Goal: Transaction & Acquisition: Download file/media

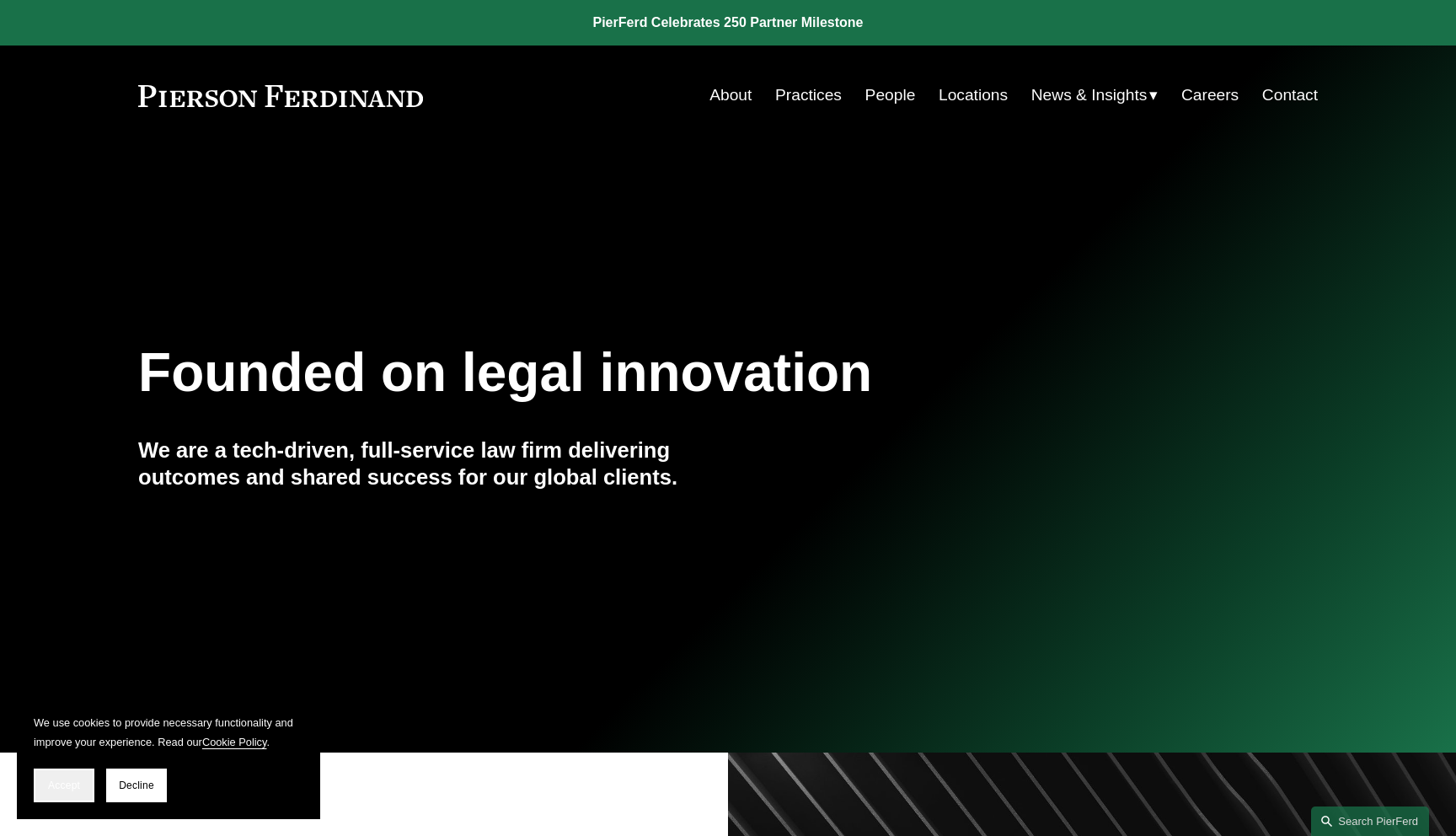
click at [70, 776] on button "Accept" at bounding box center [64, 785] width 61 height 34
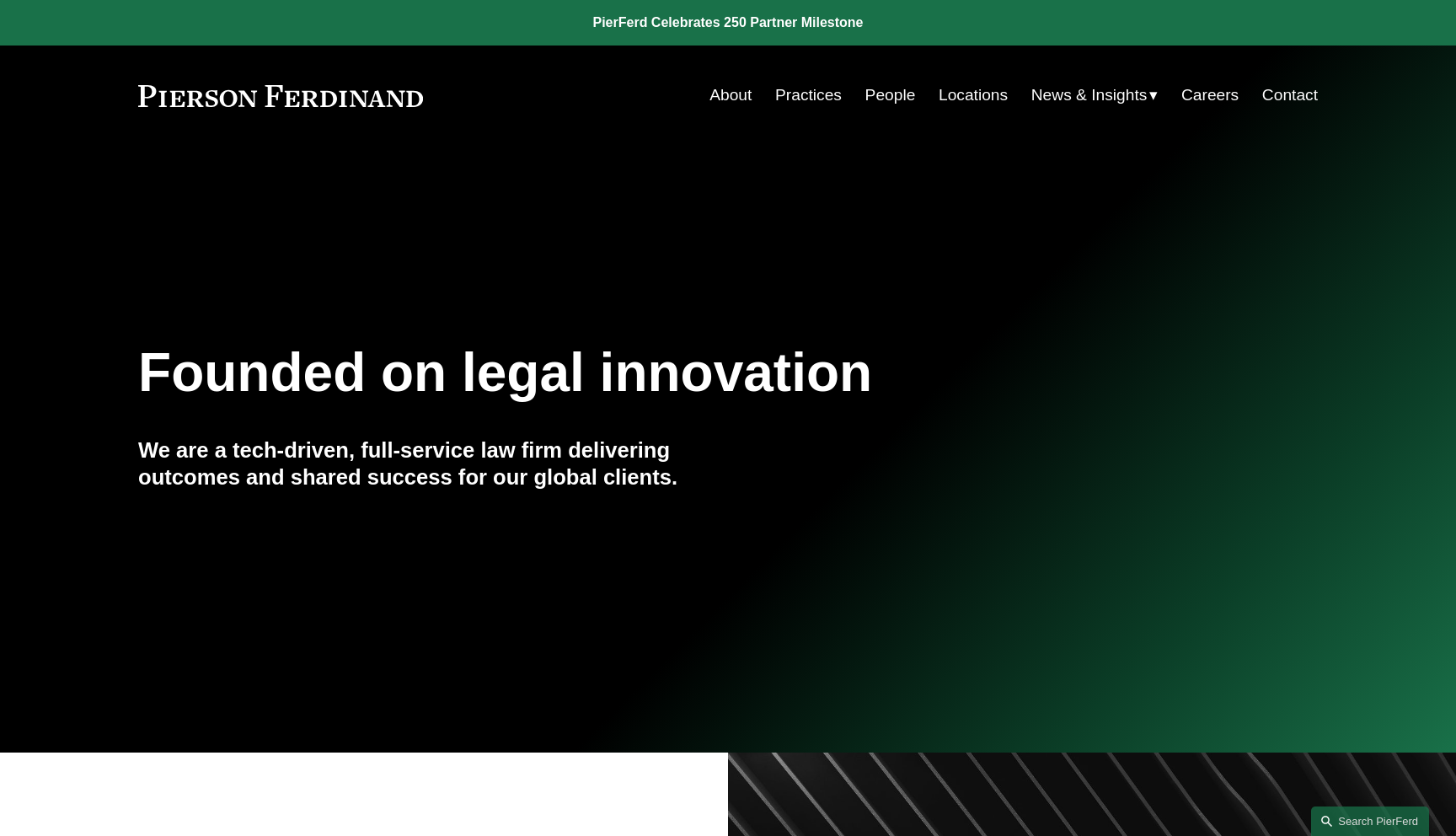
click at [0, 0] on span "Insights" at bounding box center [0, 0] width 0 height 0
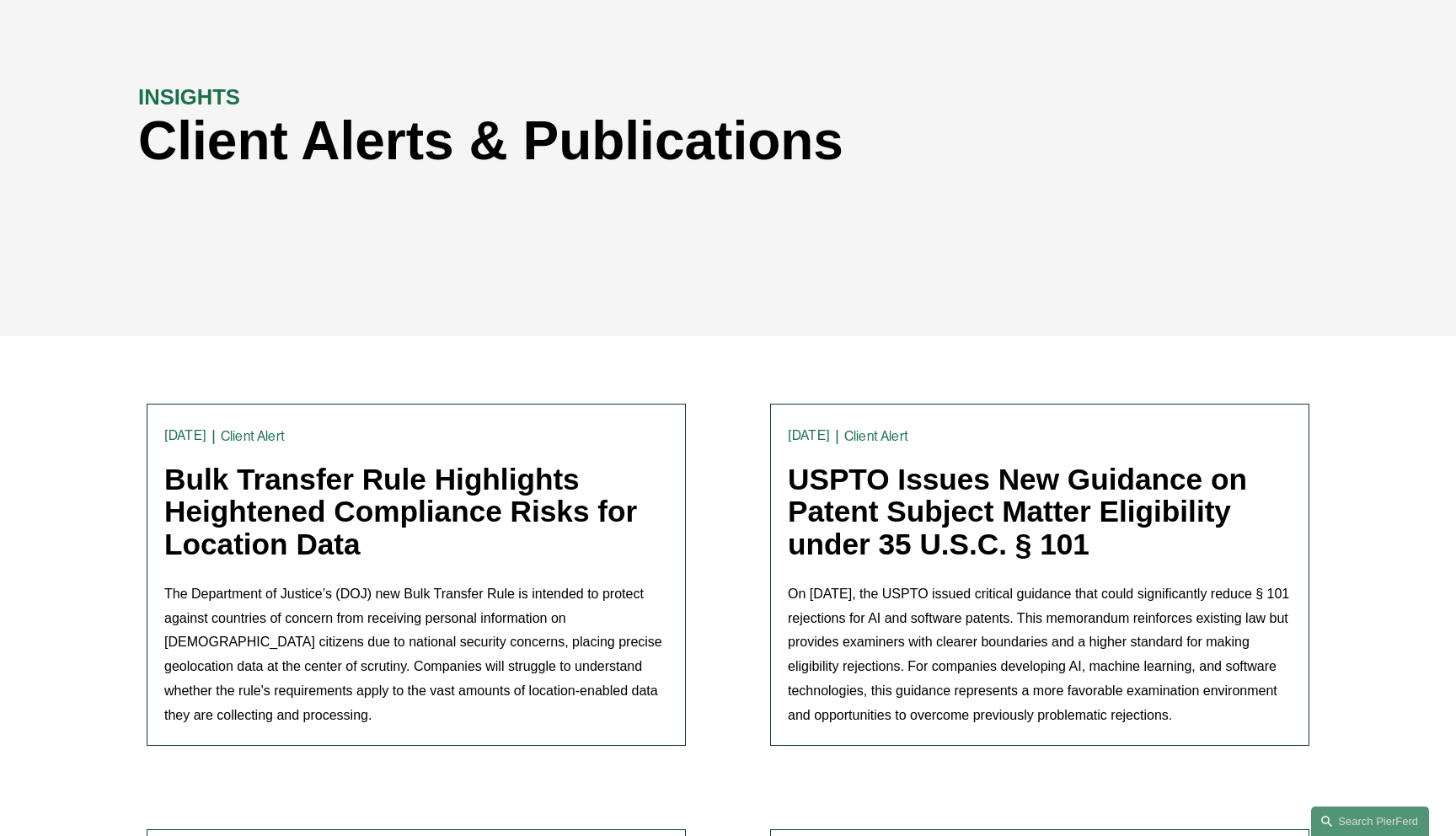
scroll to position [177, 0]
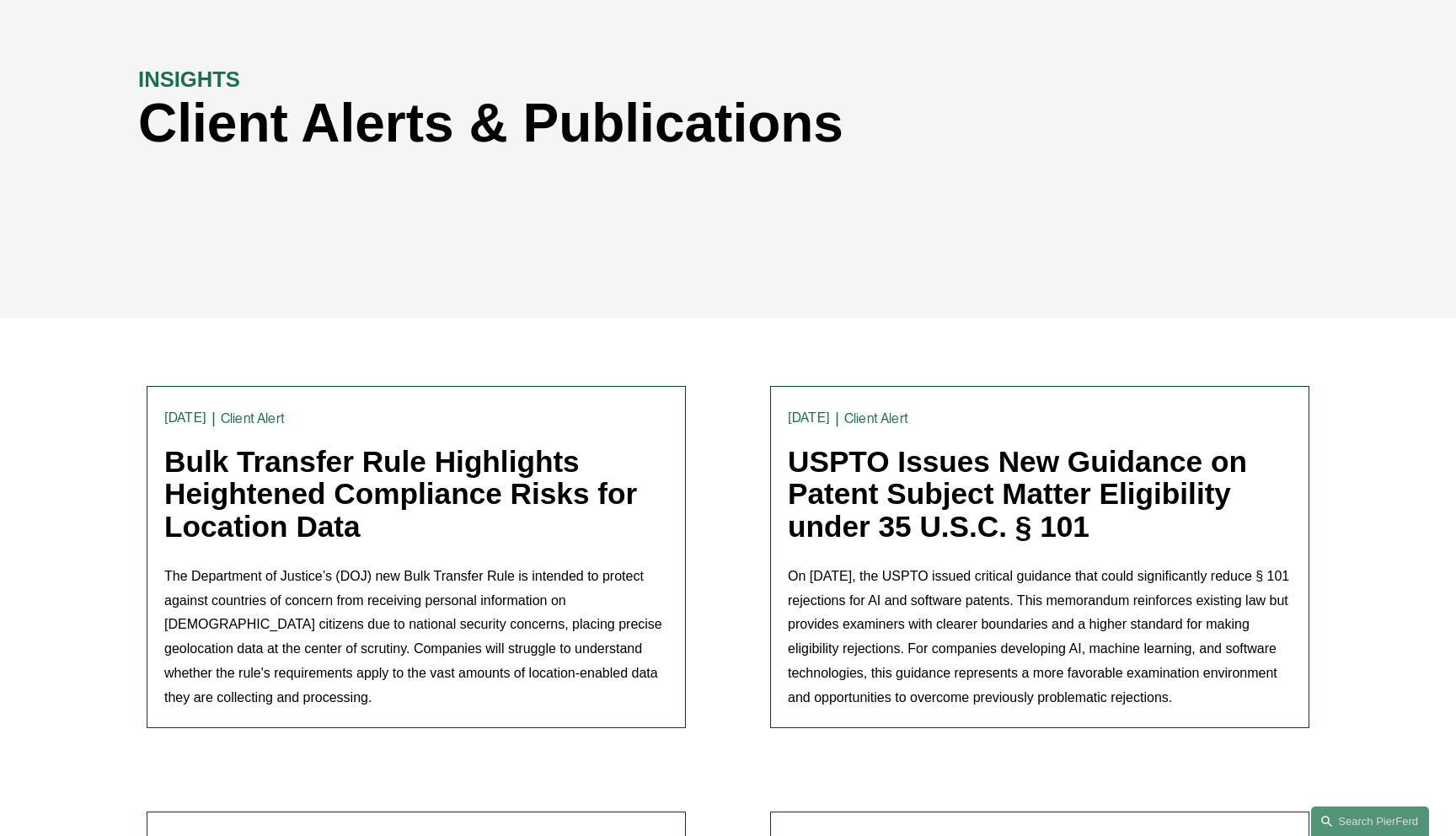
click at [323, 475] on link "Bulk Transfer Rule Highlights Heightened Compliance Risks for Location Data" at bounding box center [400, 492] width 473 height 98
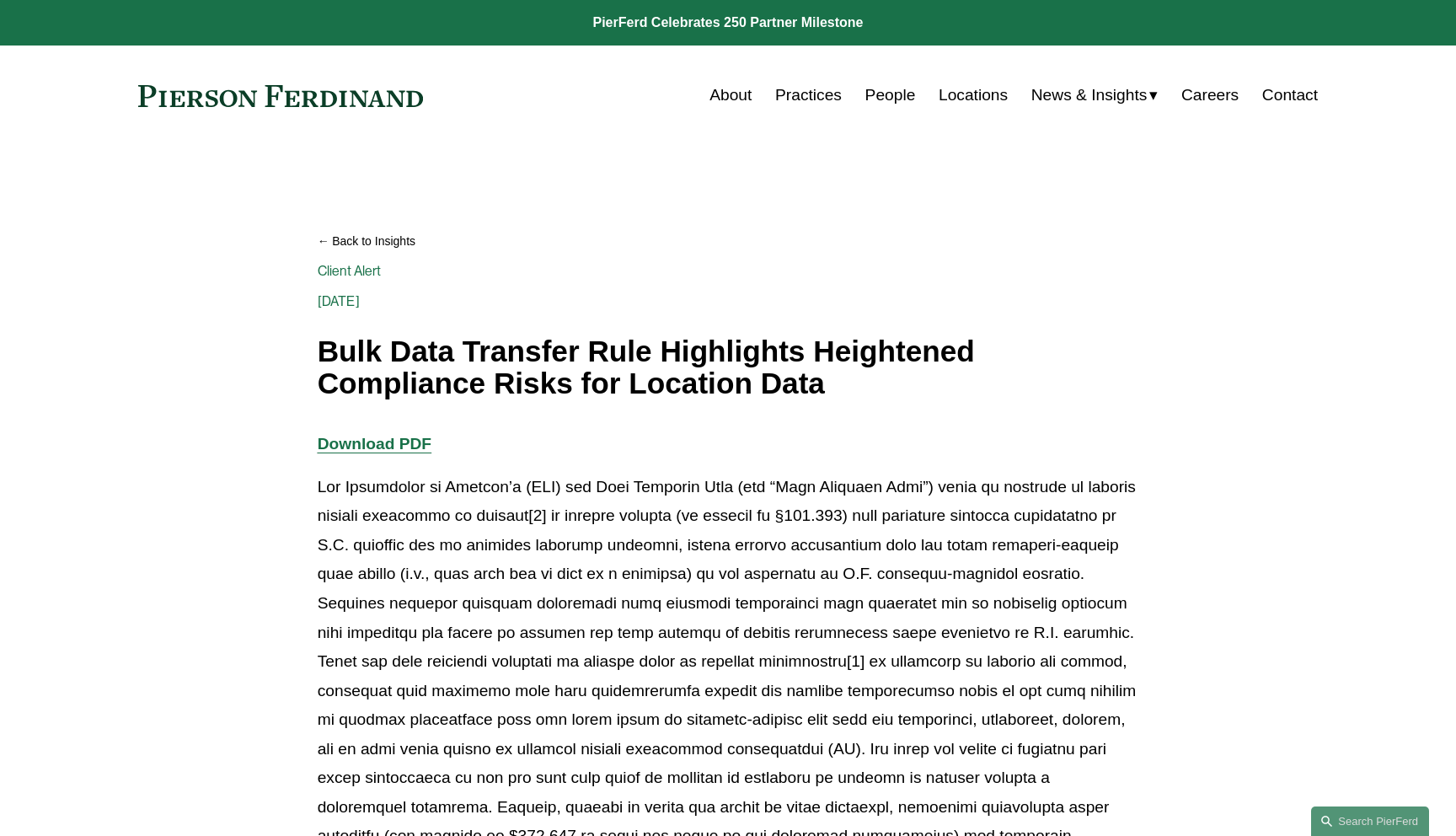
click at [374, 446] on strong "Download PDF" at bounding box center [374, 443] width 114 height 17
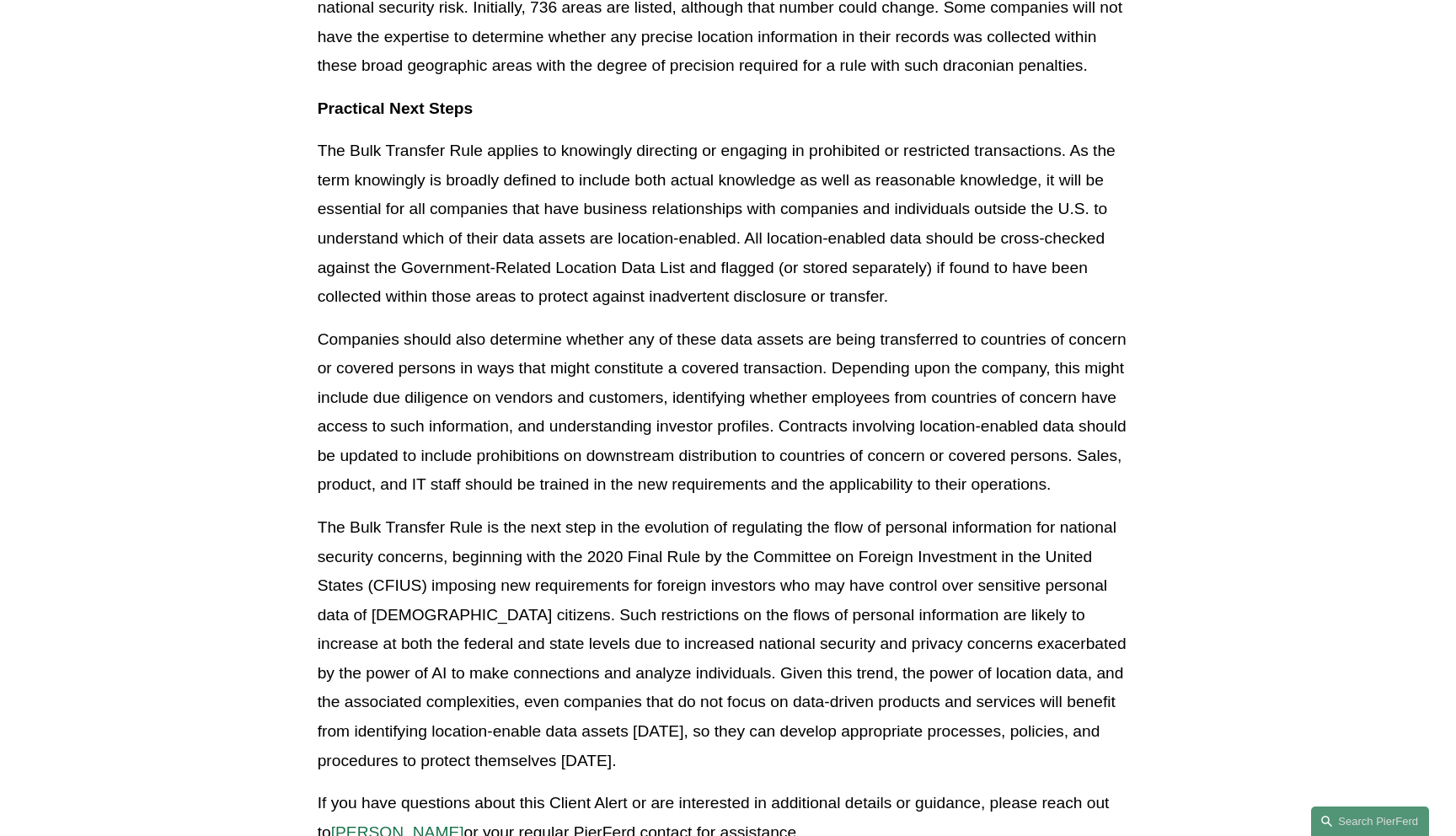
scroll to position [4201, 0]
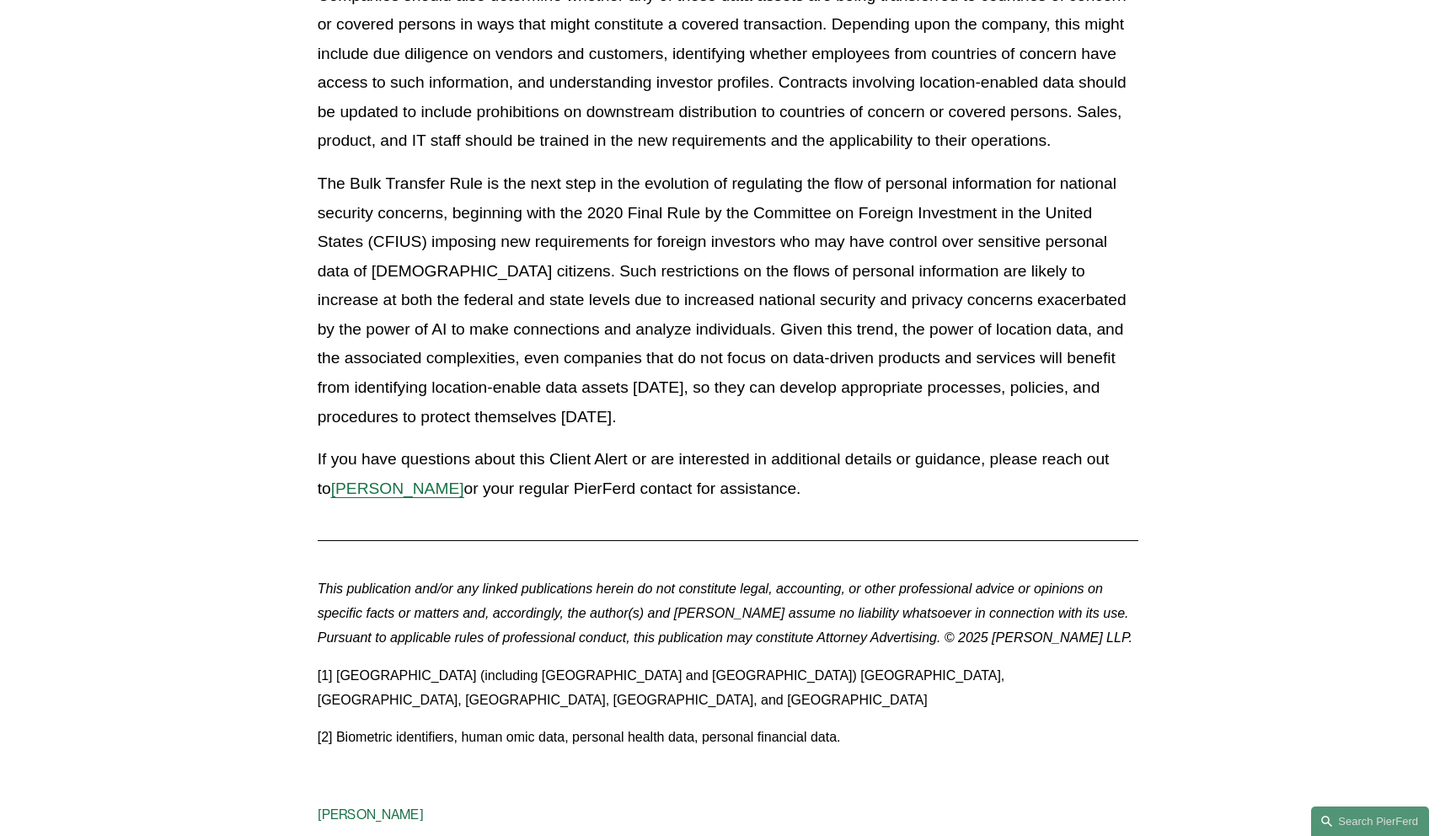
click at [400, 492] on span "Kevin D. Pomfret" at bounding box center [397, 488] width 133 height 17
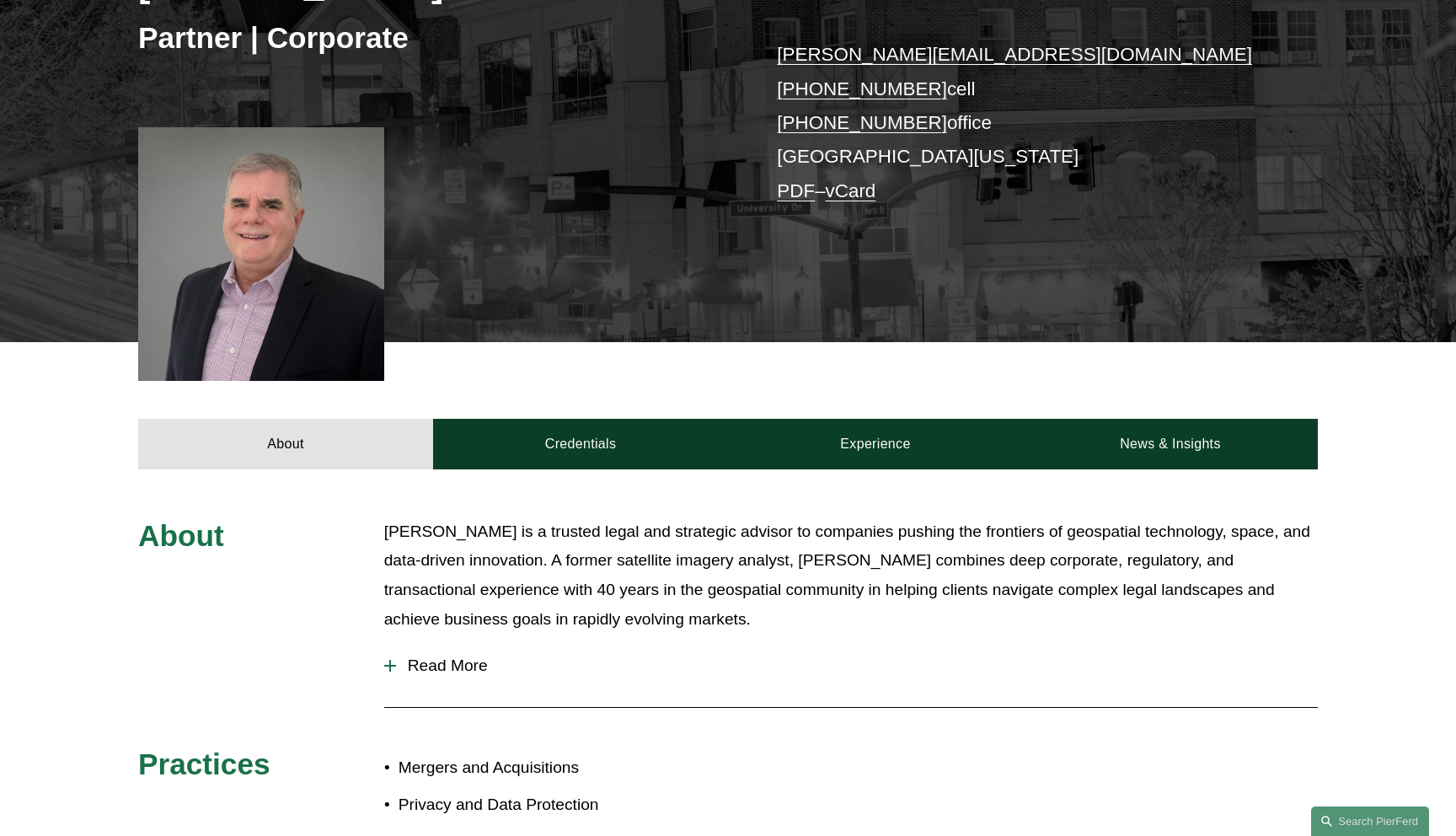
scroll to position [518, 0]
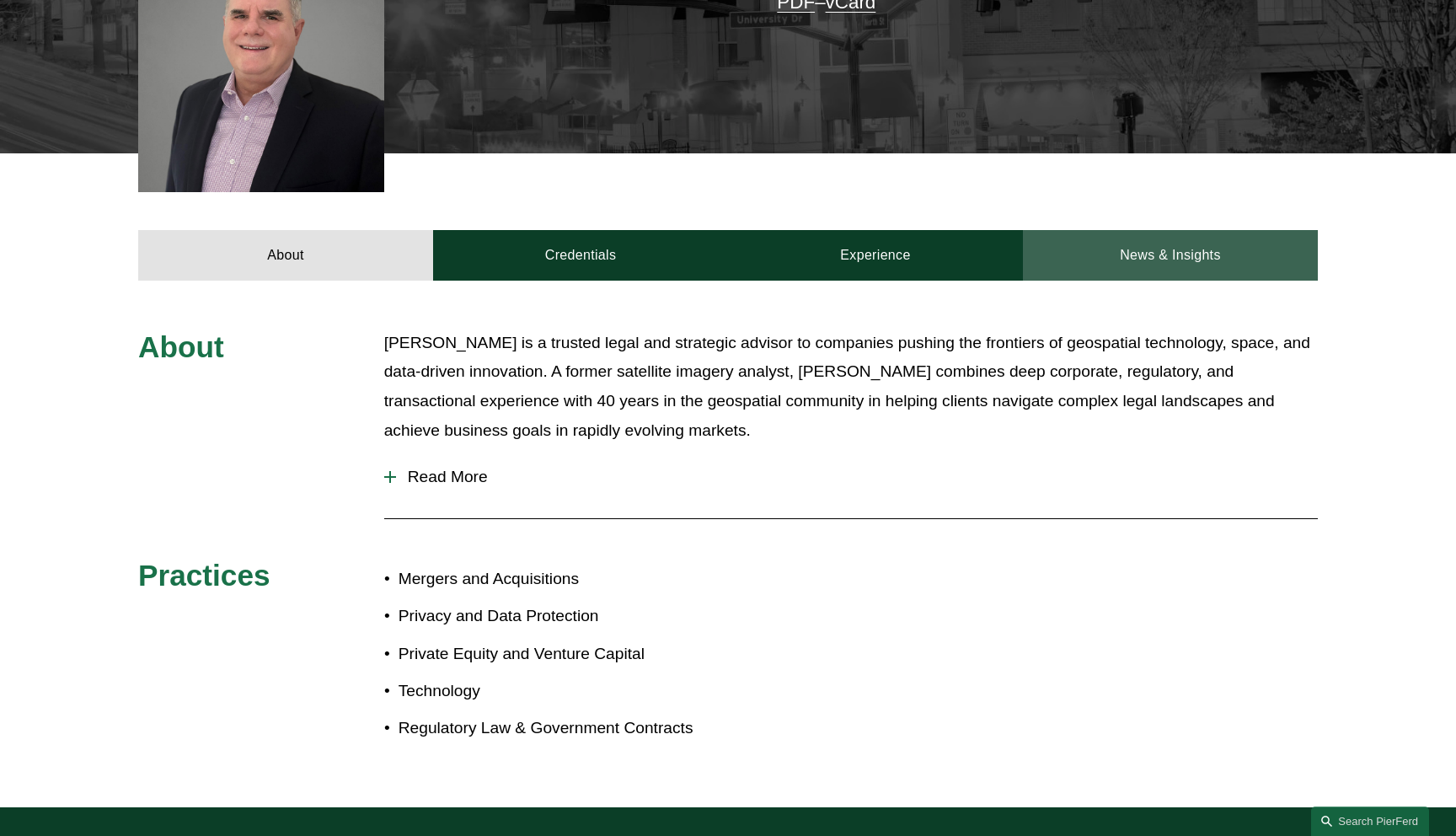
click at [1123, 267] on link "News & Insights" at bounding box center [1170, 254] width 295 height 50
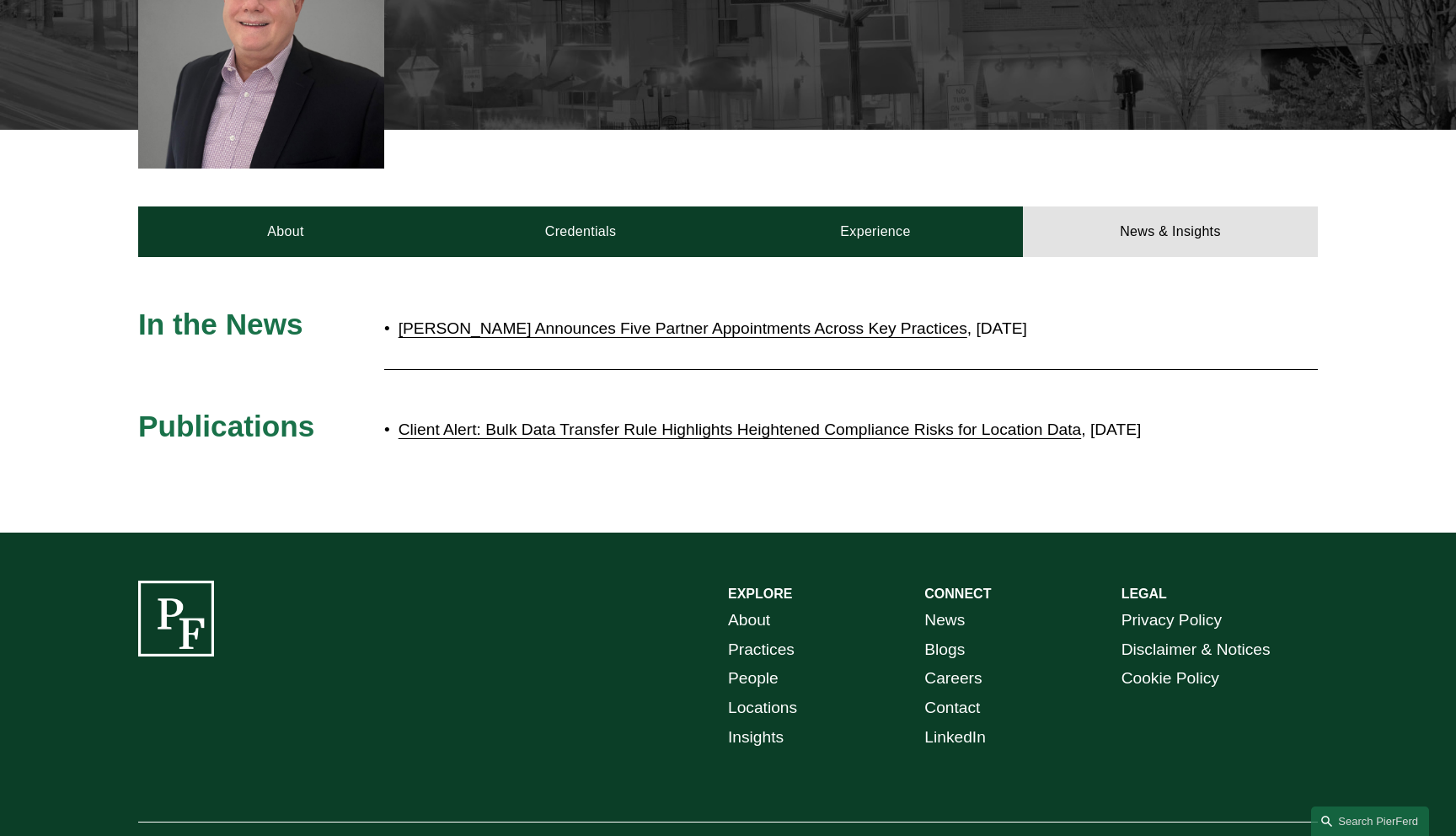
scroll to position [556, 0]
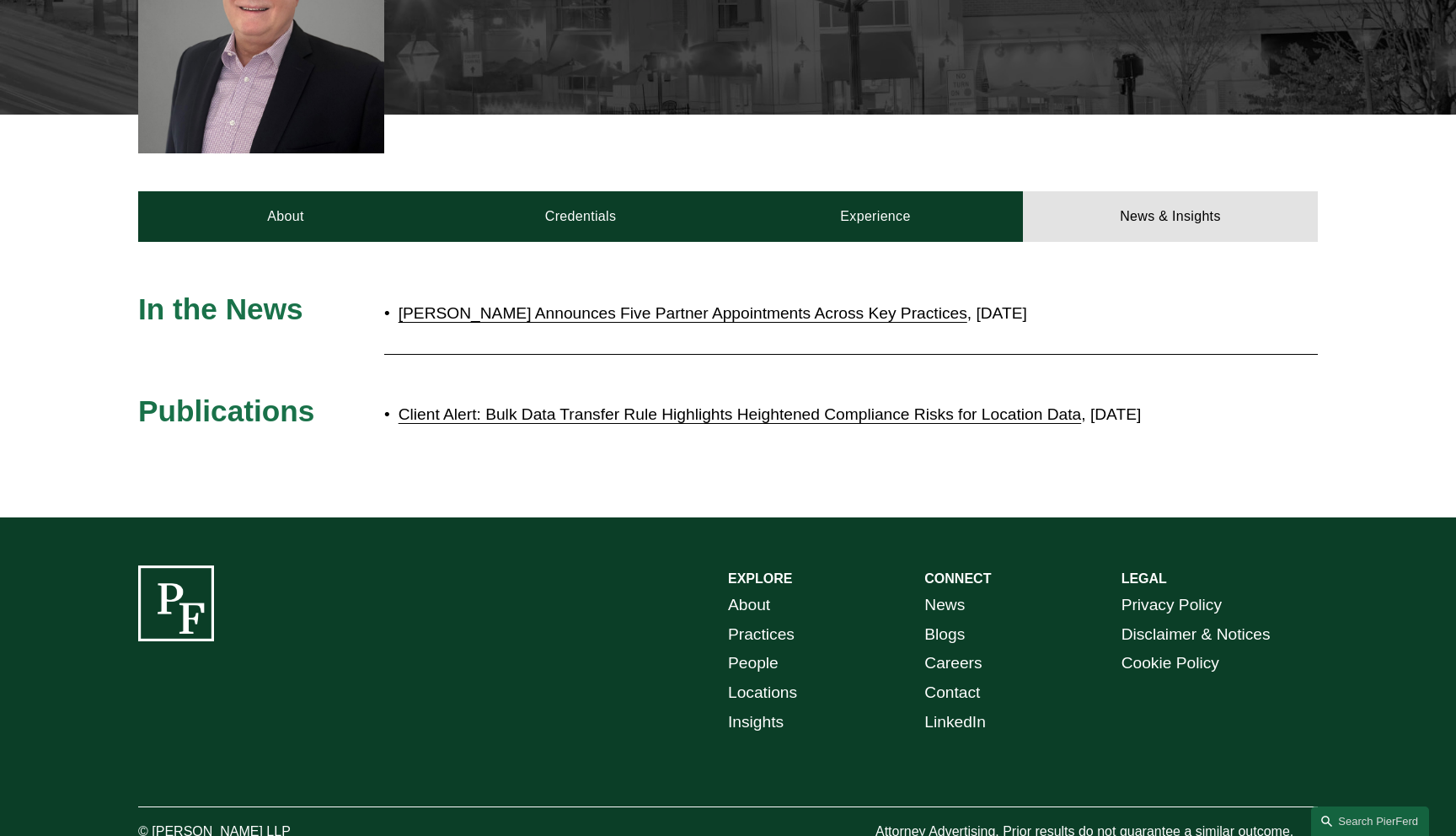
click at [715, 419] on link "Client Alert: Bulk Data Transfer Rule Highlights Heightened Compliance Risks fo…" at bounding box center [740, 414] width 683 height 17
click at [670, 423] on link "Client Alert: Bulk Data Transfer Rule Highlights Heightened Compliance Risks fo…" at bounding box center [740, 414] width 683 height 17
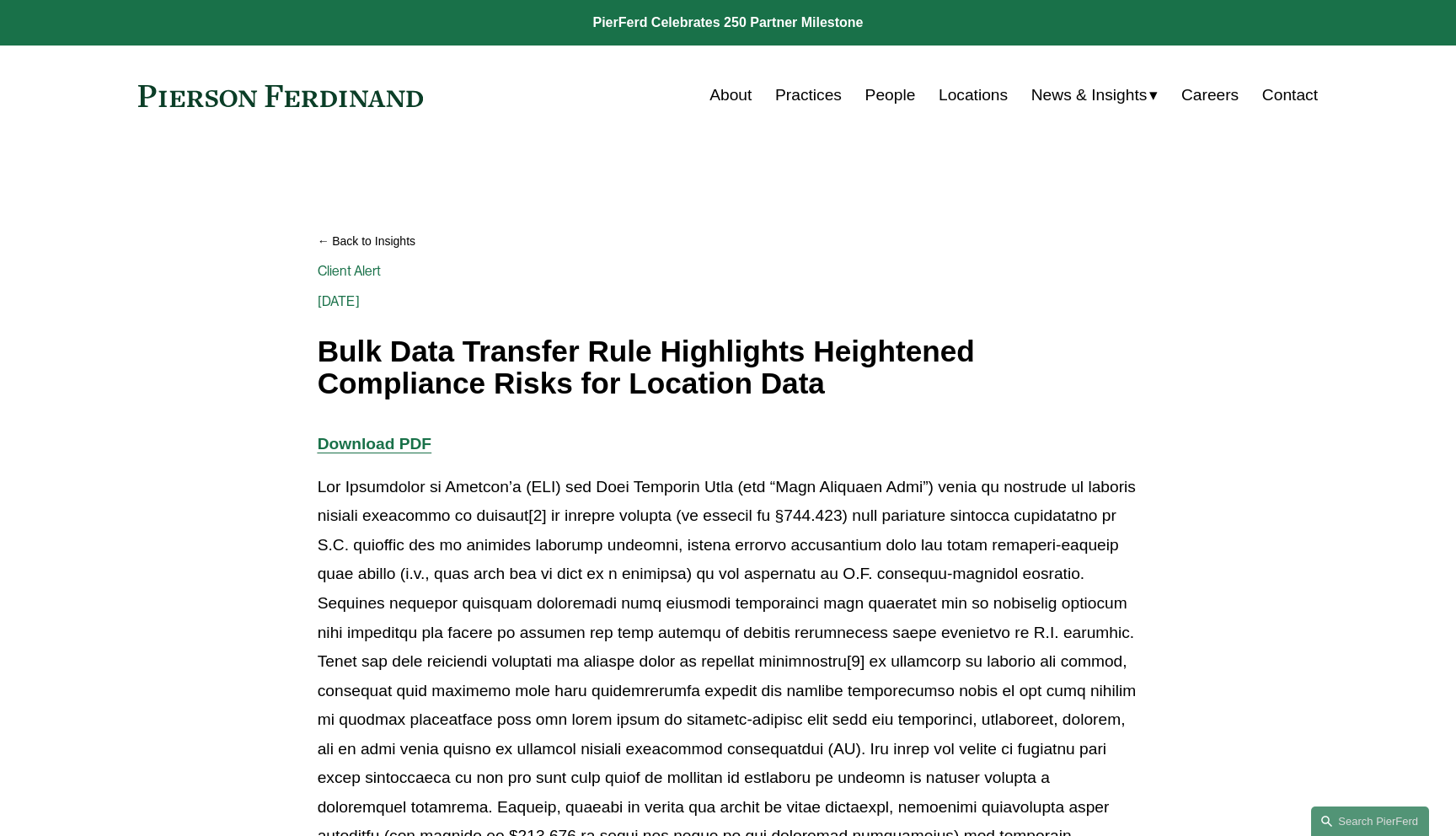
click at [386, 449] on strong "Download PDF" at bounding box center [374, 443] width 114 height 17
